Goal: Transaction & Acquisition: Purchase product/service

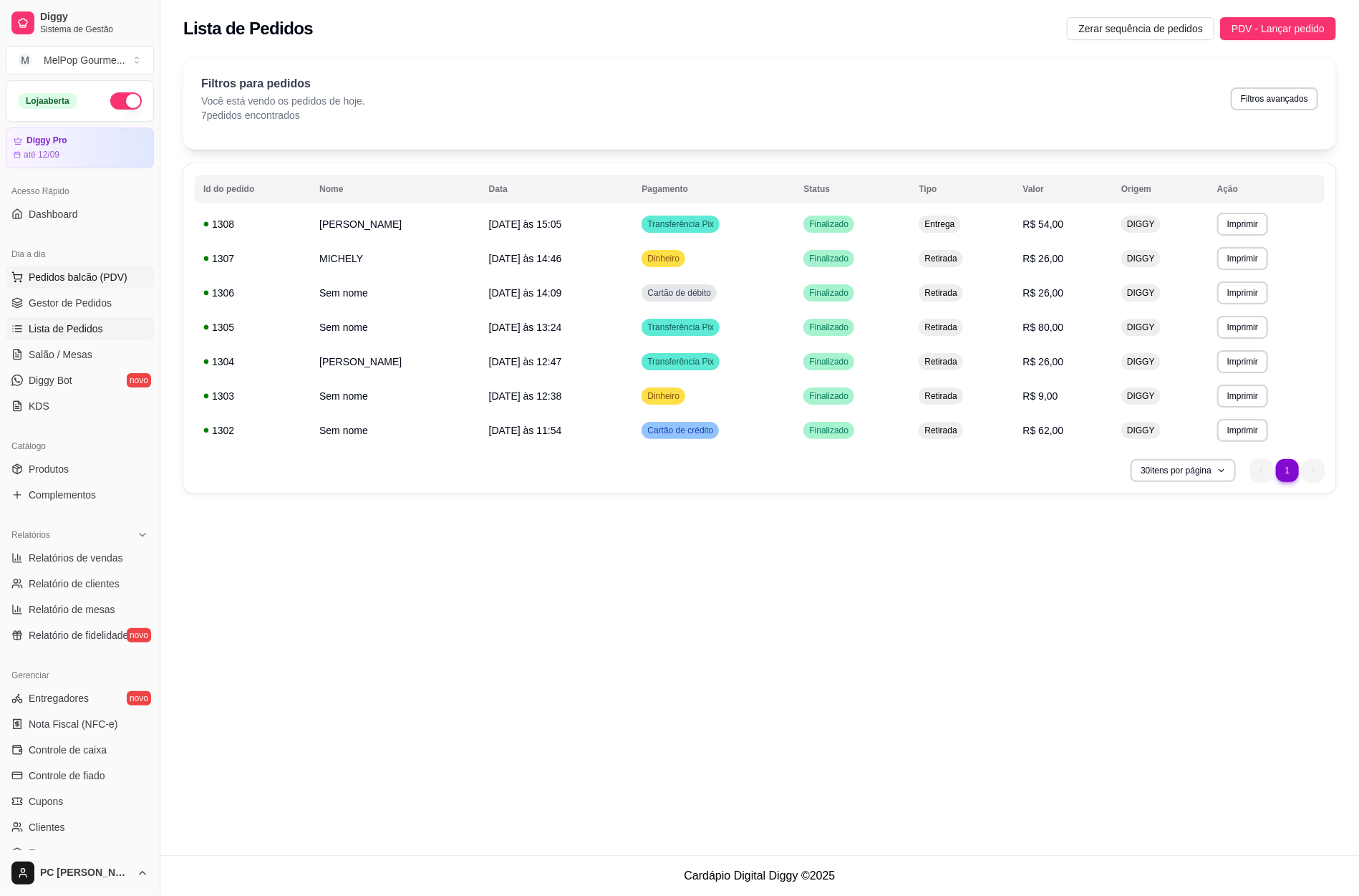
scroll to position [72, 0]
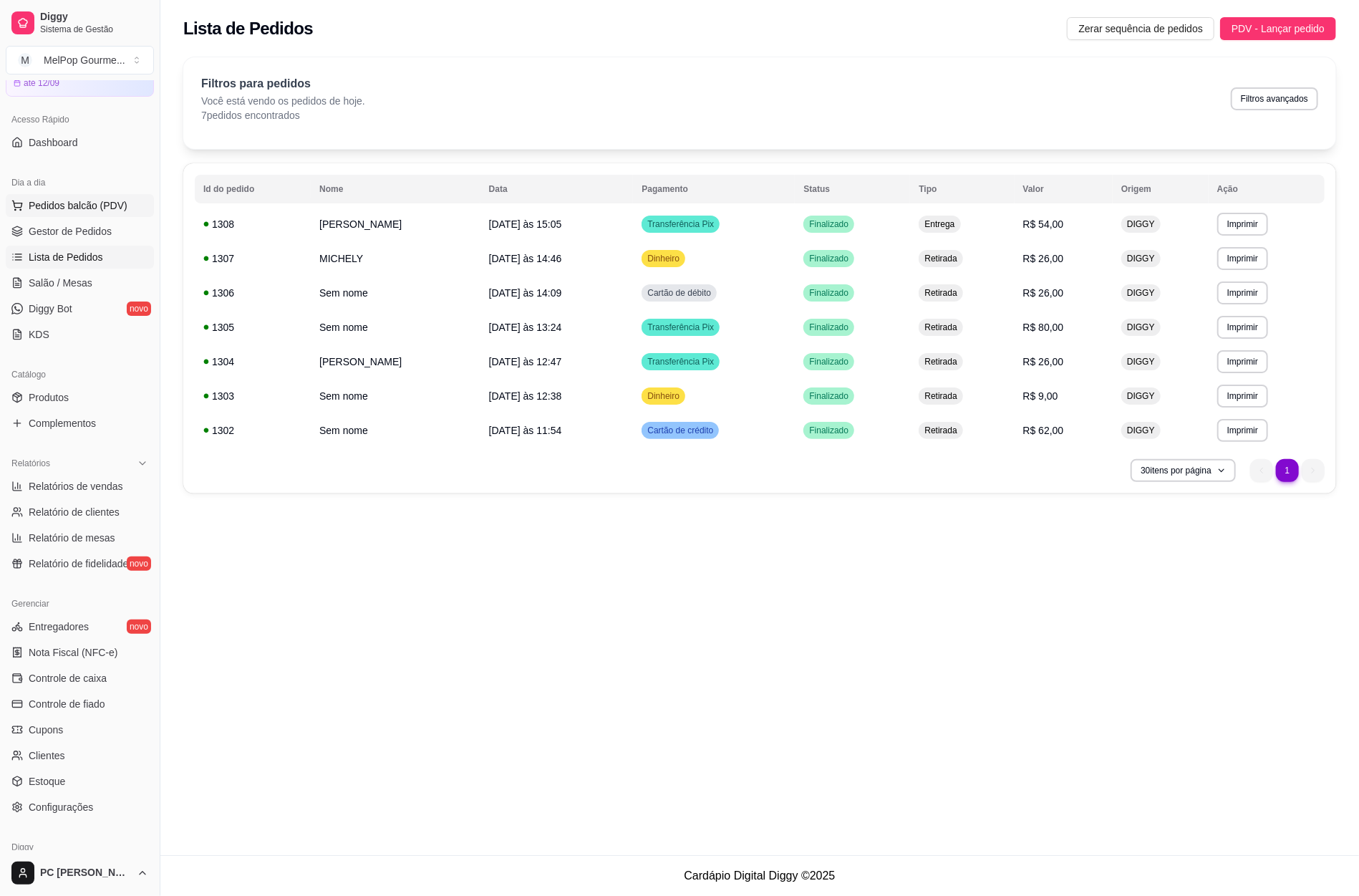
drag, startPoint x: 0, startPoint y: 0, endPoint x: 49, endPoint y: 214, distance: 219.5
click at [49, 214] on button "Pedidos balcão (PDV)" at bounding box center [80, 206] width 148 height 23
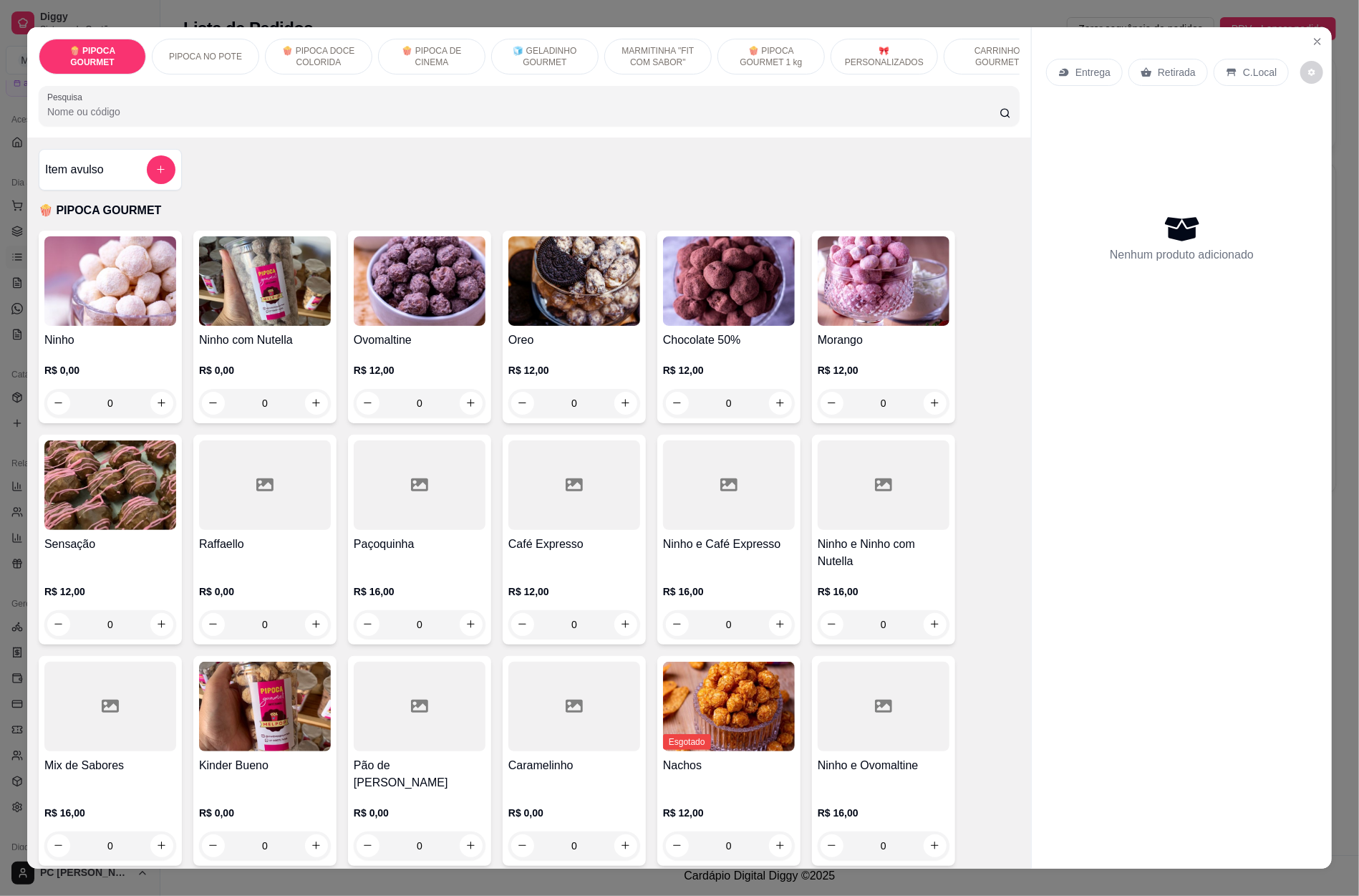
click at [983, 54] on p "CARRINHO GOURMET" at bounding box center [997, 57] width 83 height 23
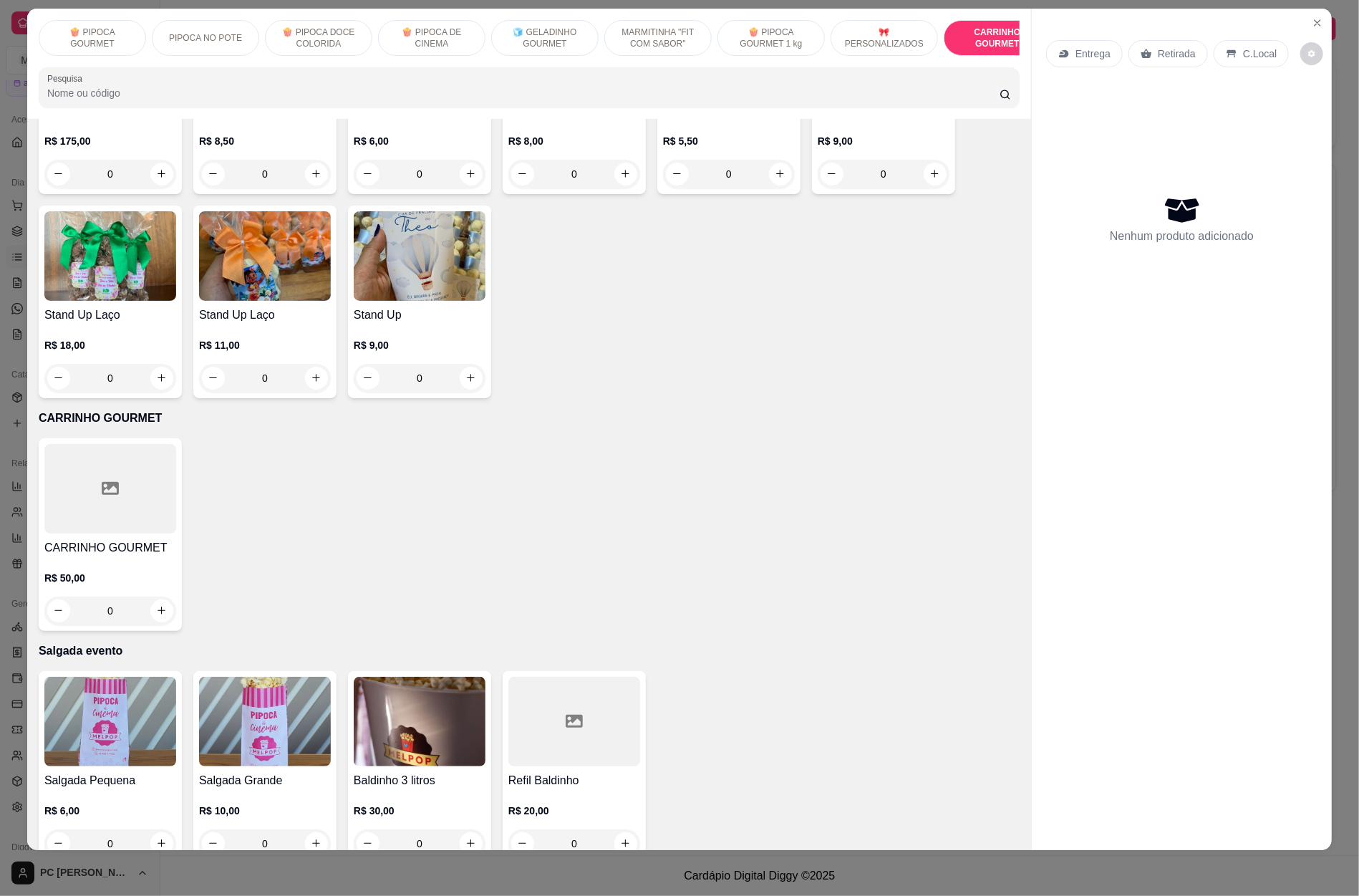
click at [107, 444] on div at bounding box center [110, 488] width 132 height 90
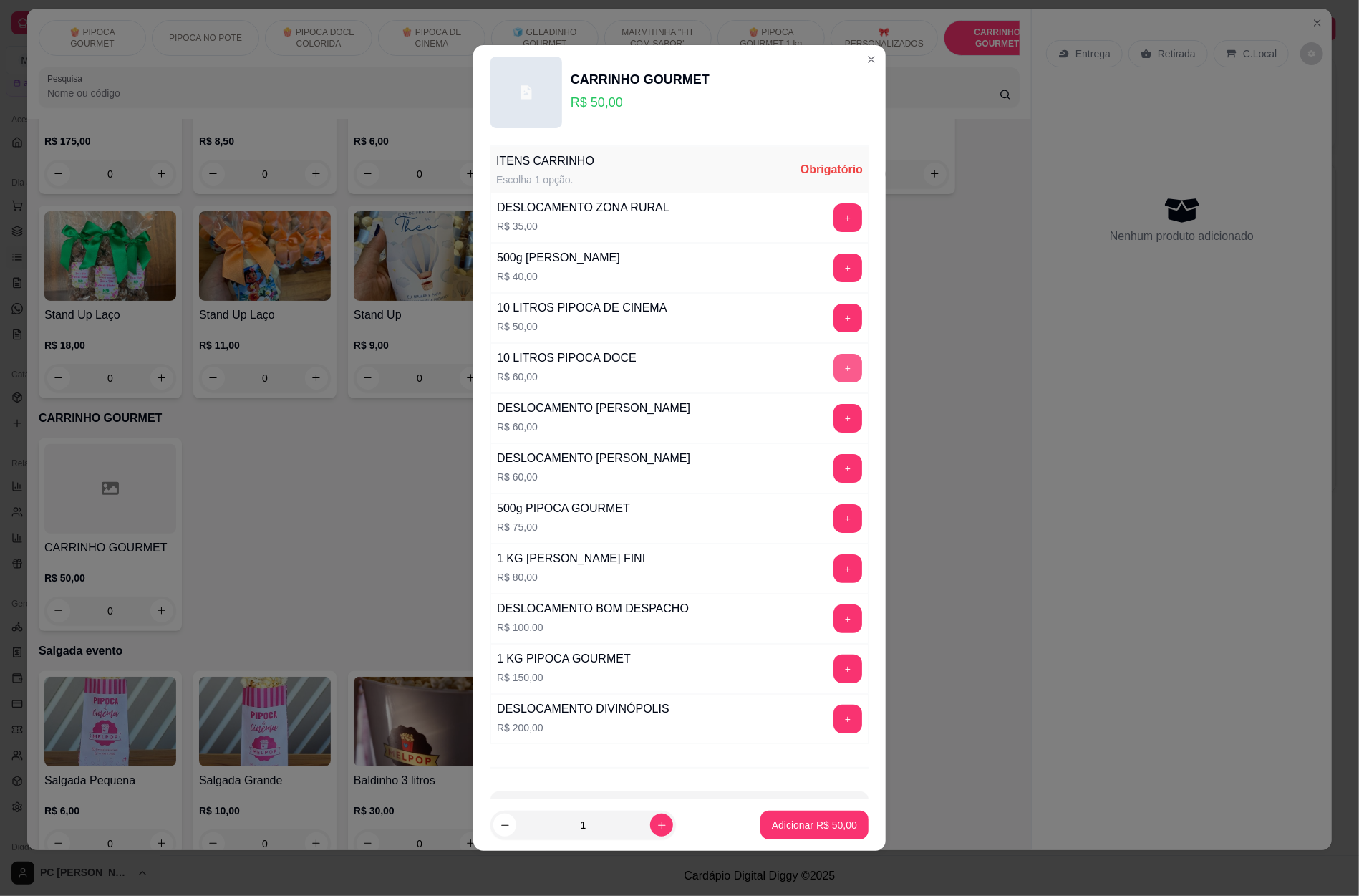
click at [834, 360] on button "+" at bounding box center [848, 367] width 29 height 29
click at [834, 366] on button "+" at bounding box center [848, 367] width 28 height 28
click at [834, 366] on button "+" at bounding box center [848, 367] width 29 height 29
click at [834, 573] on button "+" at bounding box center [848, 568] width 28 height 28
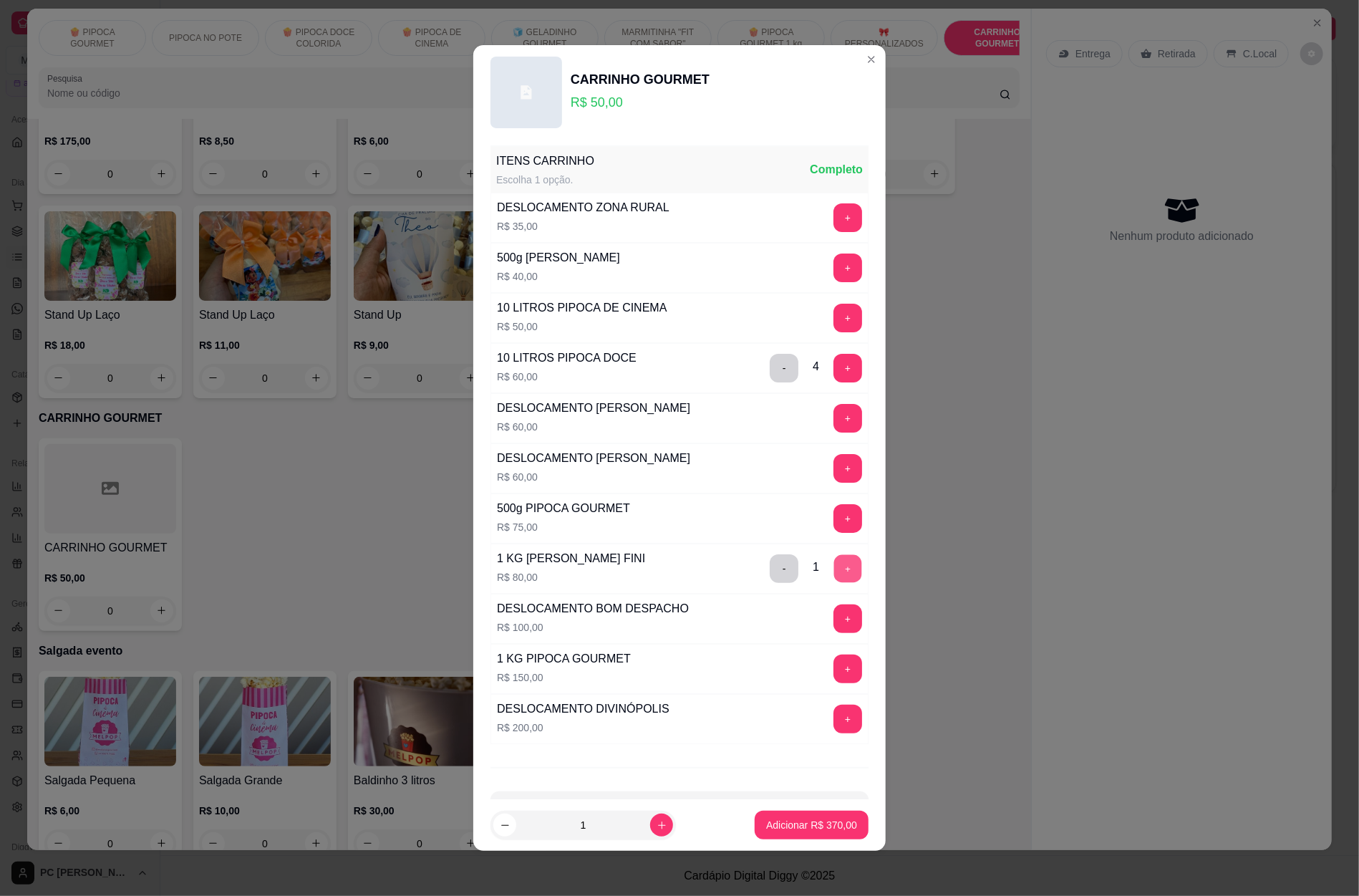
click at [834, 573] on button "+" at bounding box center [848, 568] width 28 height 28
click at [834, 317] on button "+" at bounding box center [848, 318] width 28 height 28
click at [834, 317] on button "+" at bounding box center [848, 318] width 29 height 29
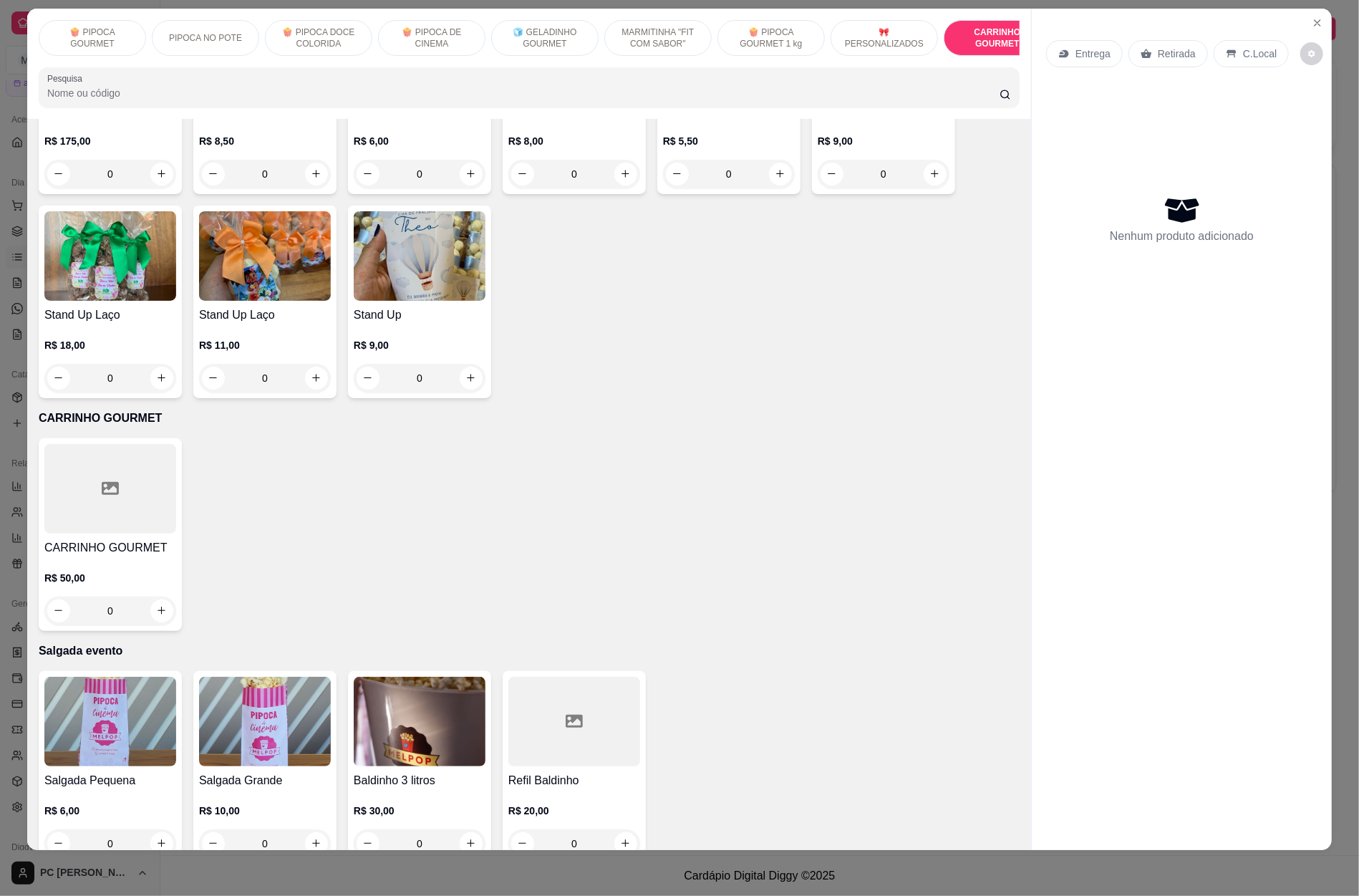
click at [122, 444] on div at bounding box center [110, 488] width 132 height 90
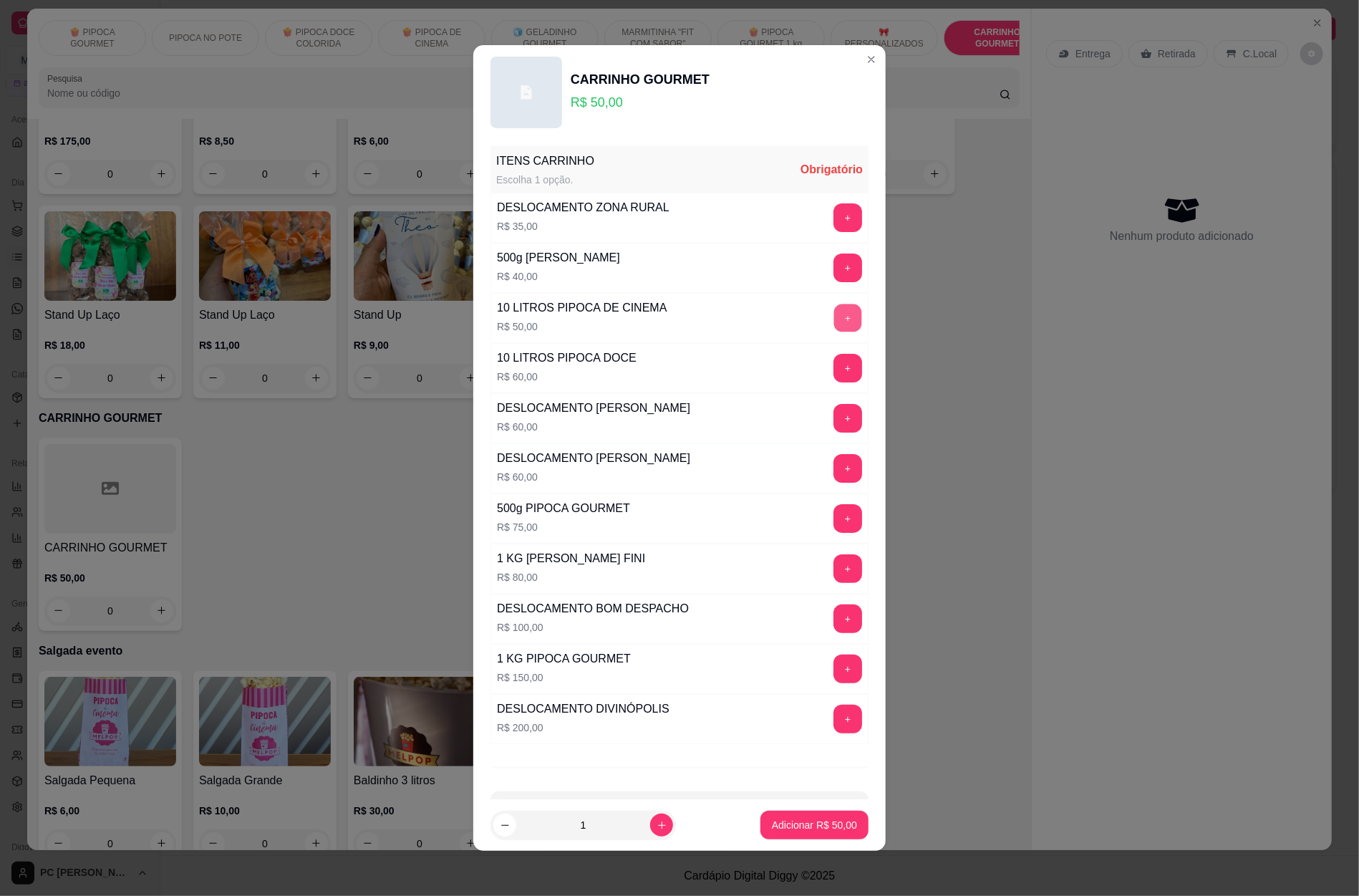
click at [834, 321] on button "+" at bounding box center [848, 318] width 28 height 28
click at [834, 565] on button "+" at bounding box center [848, 568] width 29 height 29
click at [834, 669] on button "+" at bounding box center [848, 669] width 29 height 29
click at [834, 667] on button "+" at bounding box center [848, 669] width 28 height 28
click at [770, 564] on button "-" at bounding box center [784, 568] width 29 height 29
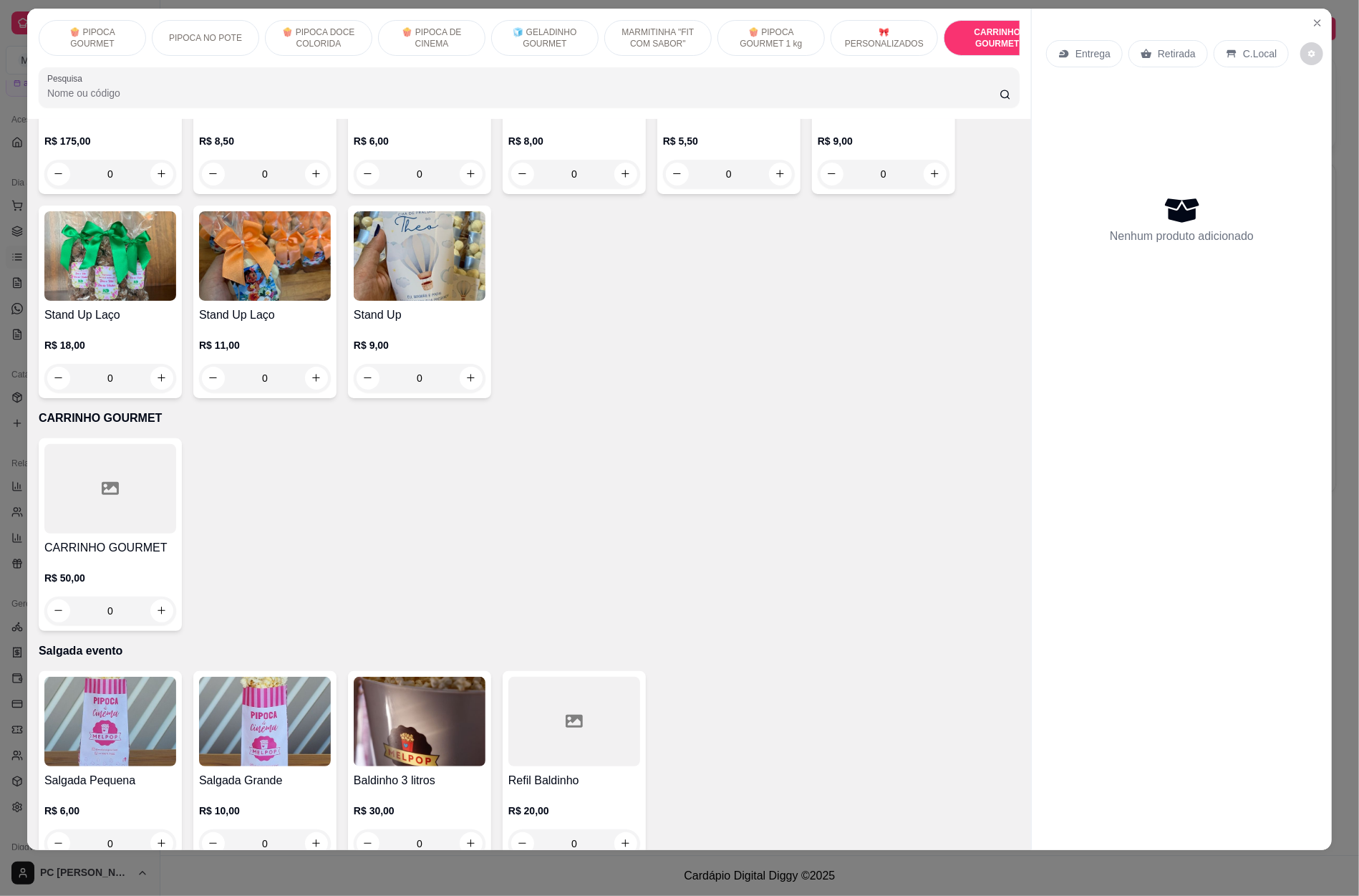
click at [72, 456] on div at bounding box center [110, 488] width 132 height 90
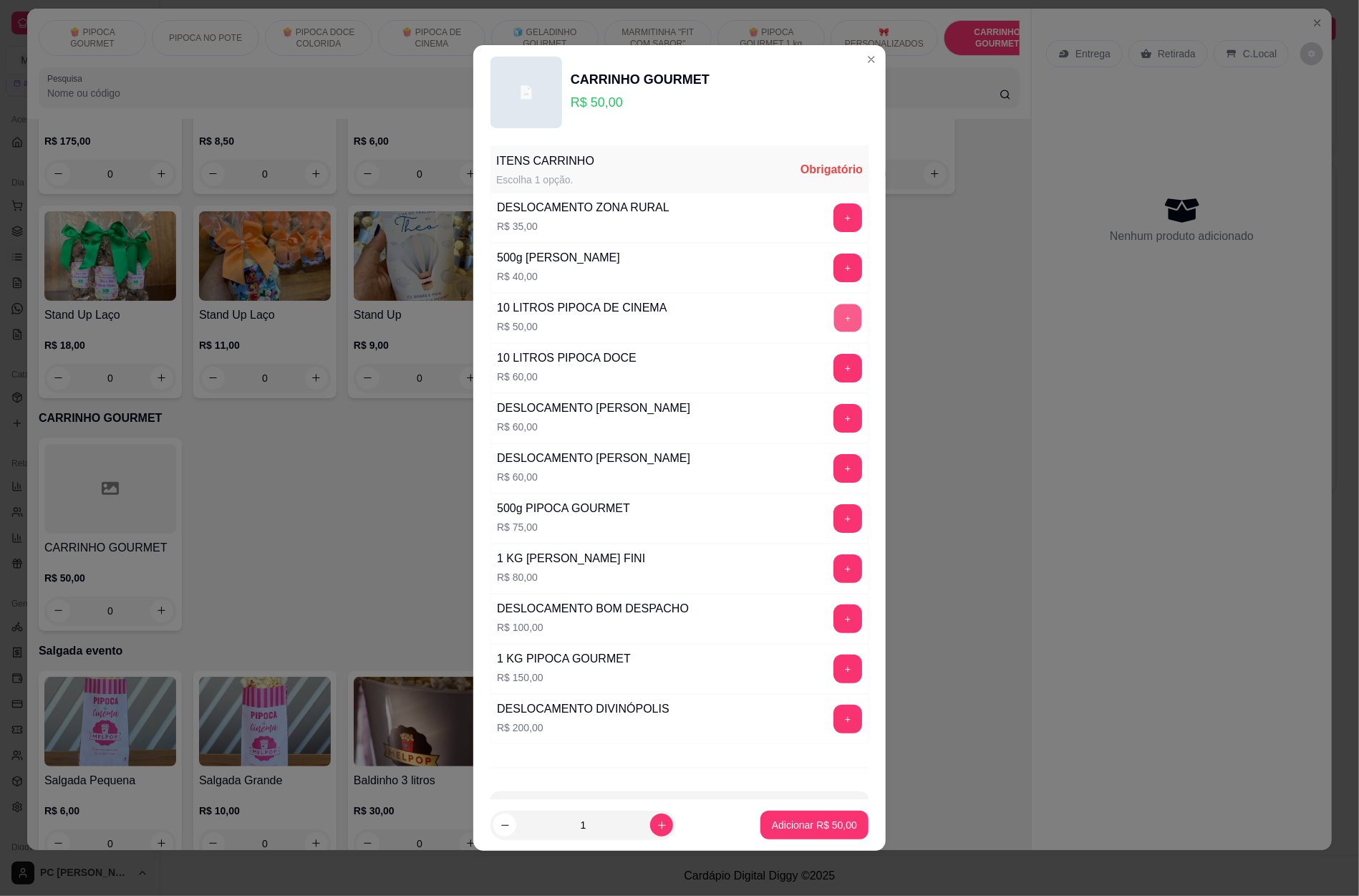
click at [834, 323] on button "+" at bounding box center [848, 318] width 28 height 28
click at [834, 516] on button "+" at bounding box center [848, 518] width 29 height 29
click at [834, 567] on button "+" at bounding box center [848, 568] width 29 height 29
click at [834, 665] on button "+" at bounding box center [848, 669] width 29 height 29
